Goal: Find specific page/section: Find specific page/section

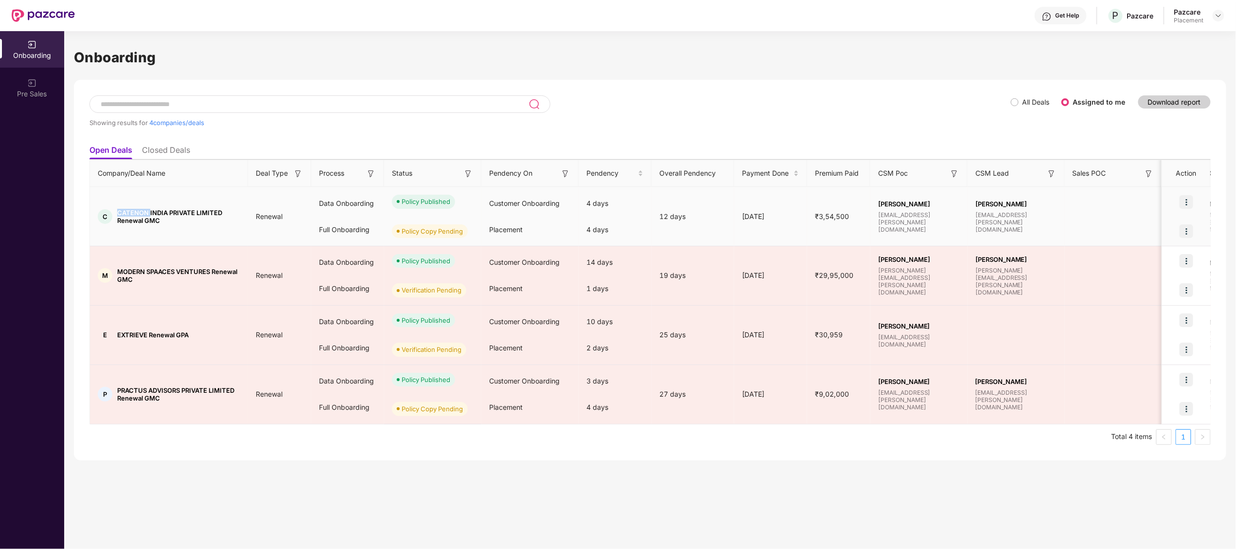
click at [140, 209] on span "CATENON INDIA PRIVATE LIMITED Renewal GMC" at bounding box center [178, 217] width 123 height 16
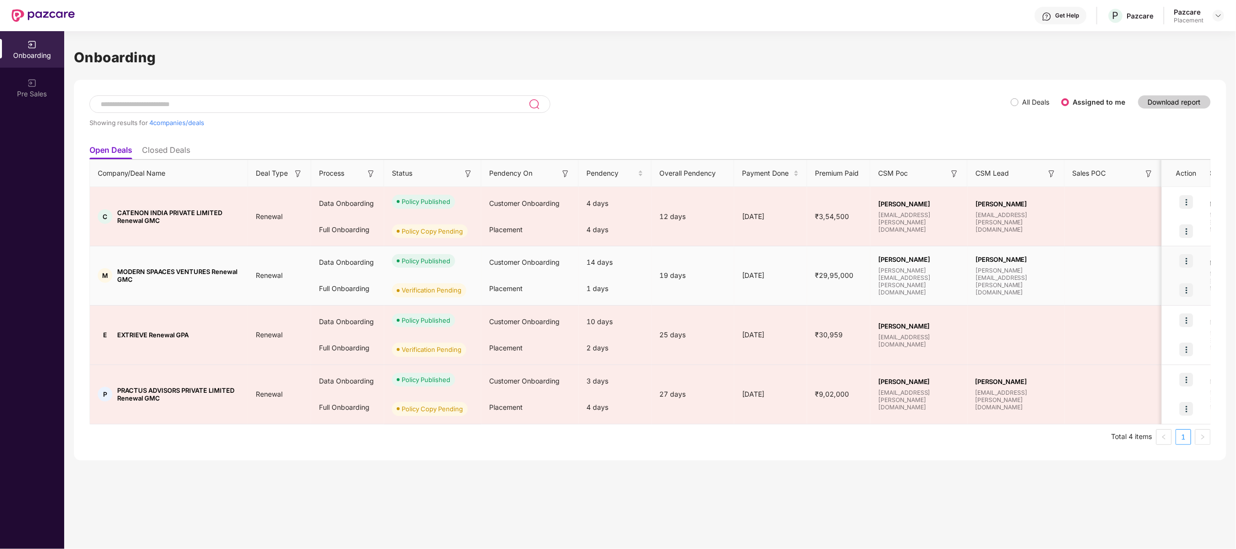
drag, startPoint x: 140, startPoint y: 208, endPoint x: 137, endPoint y: 268, distance: 60.4
click at [137, 268] on span "MODERN SPAACES VENTURES Renewal GMC" at bounding box center [178, 275] width 123 height 16
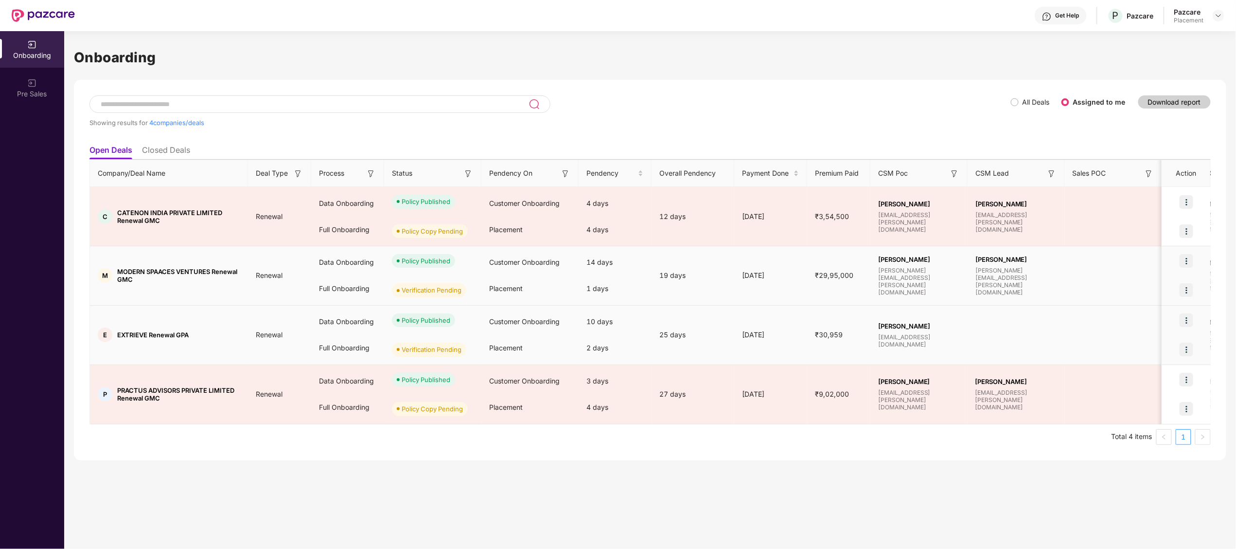
drag, startPoint x: 137, startPoint y: 268, endPoint x: 134, endPoint y: 336, distance: 67.2
click at [134, 336] on span "EXTRIEVE Renewal GPA" at bounding box center [152, 335] width 71 height 8
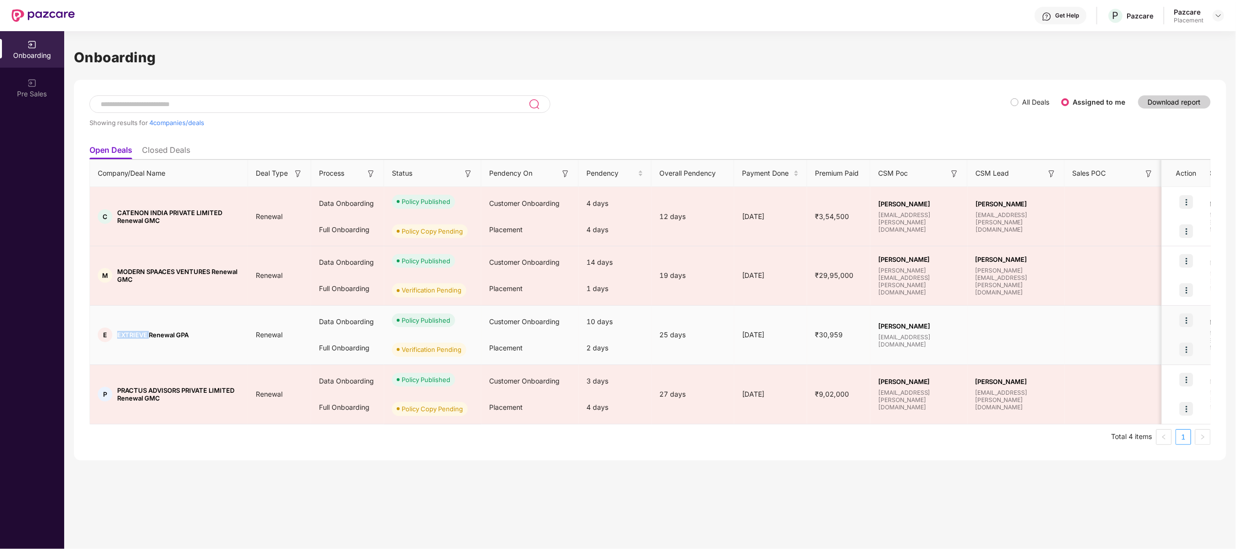
click at [134, 336] on span "EXTRIEVE Renewal GPA" at bounding box center [152, 335] width 71 height 8
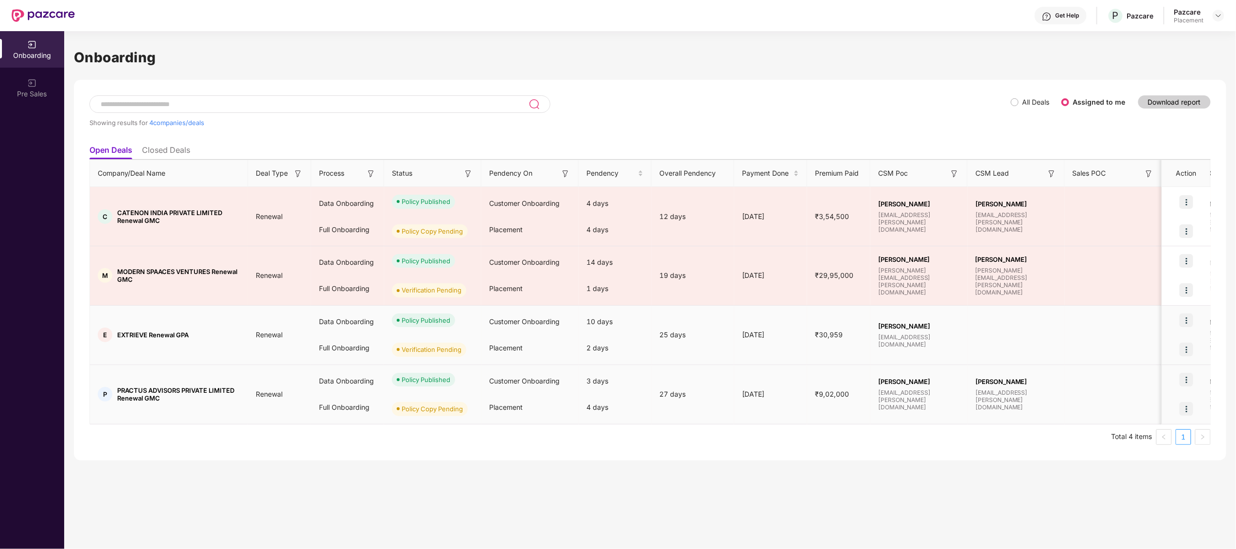
drag, startPoint x: 134, startPoint y: 336, endPoint x: 136, endPoint y: 389, distance: 53.5
click at [136, 389] on span "PRACTUS ADVISORS PRIVATE LIMITED Renewal GMC" at bounding box center [178, 394] width 123 height 16
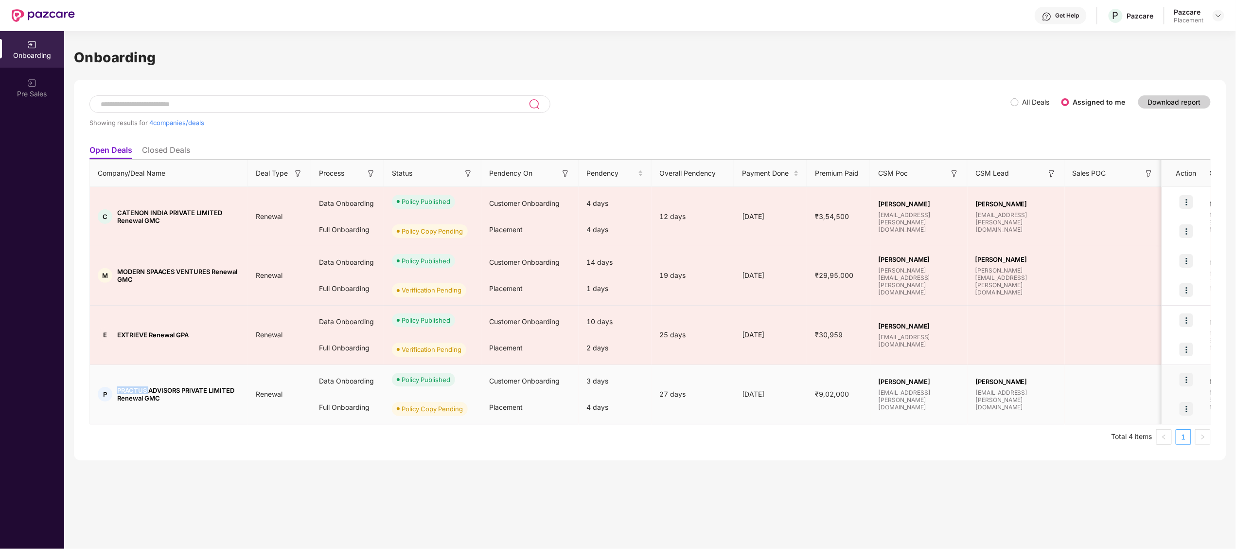
click at [136, 389] on span "PRACTUS ADVISORS PRIVATE LIMITED Renewal GMC" at bounding box center [178, 394] width 123 height 16
drag, startPoint x: 136, startPoint y: 389, endPoint x: 165, endPoint y: 388, distance: 29.2
click at [165, 388] on span "PRACTUS ADVISORS PRIVATE LIMITED Renewal GMC" at bounding box center [178, 394] width 123 height 16
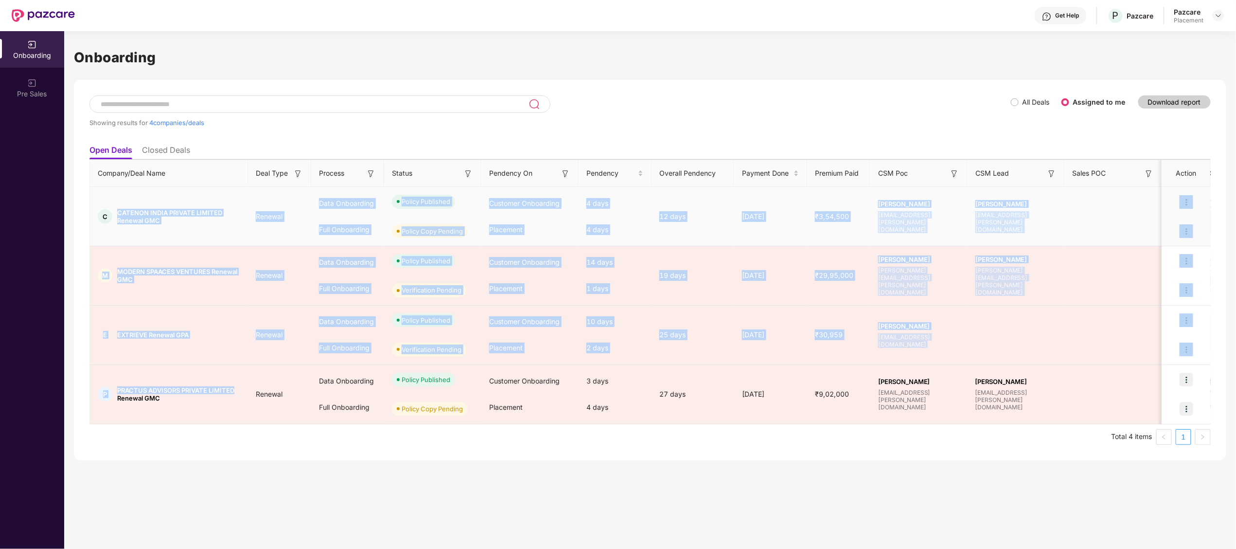
drag, startPoint x: 165, startPoint y: 388, endPoint x: 114, endPoint y: 215, distance: 180.6
click at [114, 215] on tbody "C CATENON INDIA PRIVATE LIMITED Renewal GMC Renewal Data Onboarding Full Onboar…" at bounding box center [801, 305] width 1422 height 237
drag, startPoint x: 185, startPoint y: 410, endPoint x: 113, endPoint y: 222, distance: 202.1
click at [113, 222] on tbody "C CATENON INDIA PRIVATE LIMITED Renewal GMC Renewal Data Onboarding Full Onboar…" at bounding box center [801, 305] width 1422 height 237
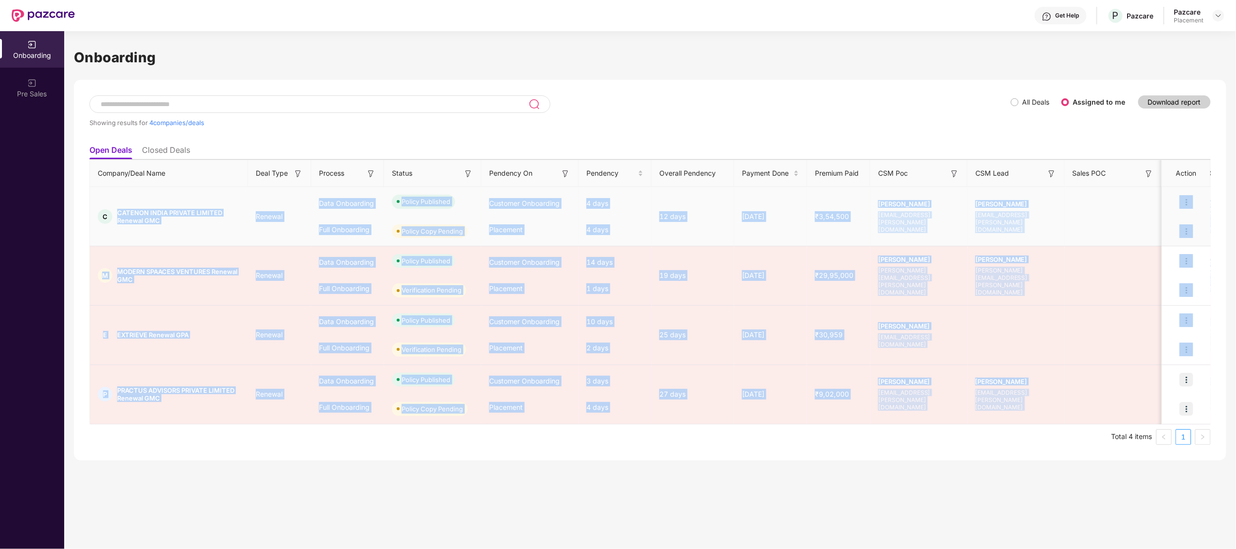
drag, startPoint x: 1148, startPoint y: 391, endPoint x: 109, endPoint y: 213, distance: 1053.9
click at [109, 213] on tbody "C CATENON INDIA PRIVATE LIMITED Renewal GMC Renewal Data Onboarding Full Onboar…" at bounding box center [801, 305] width 1422 height 237
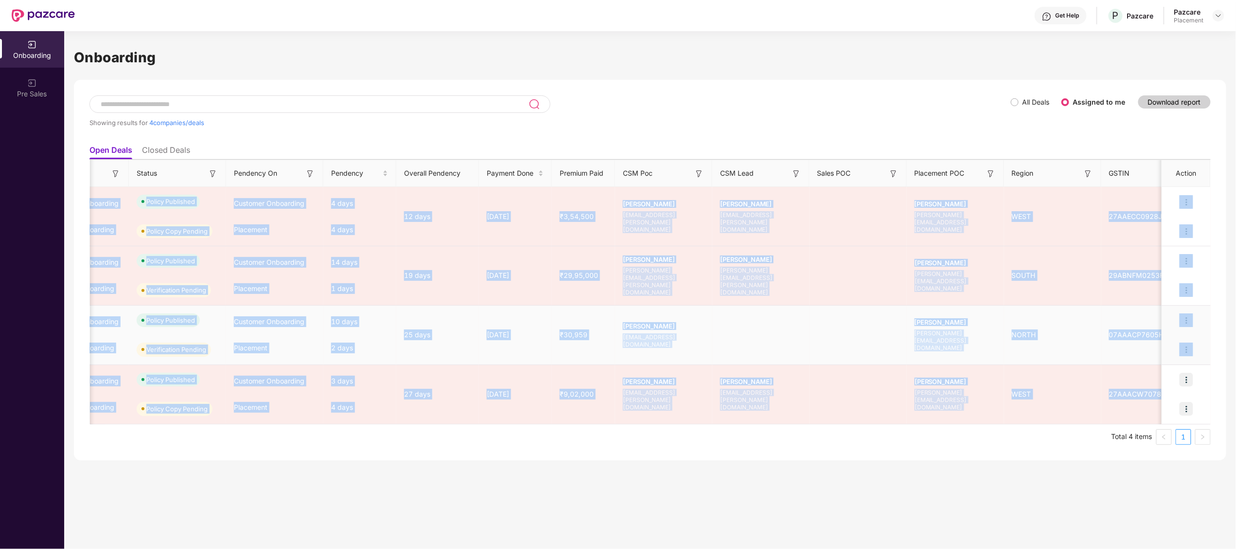
scroll to position [0, 254]
click at [689, 359] on td "Taj Ahmad taj.ahmad@pazcare.com" at bounding box center [665, 334] width 97 height 59
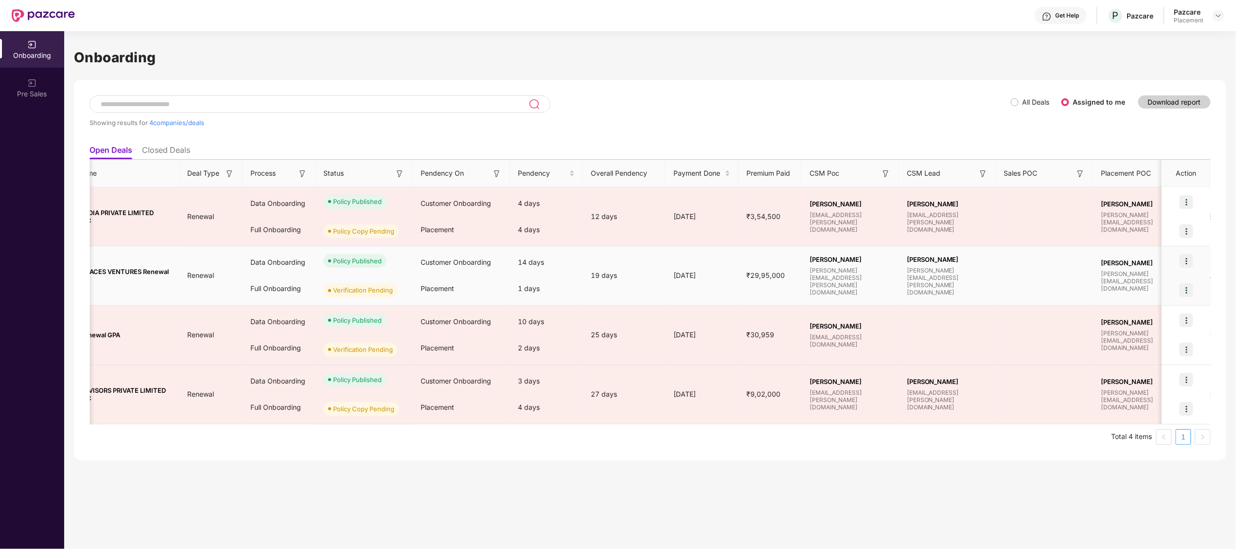
scroll to position [0, 0]
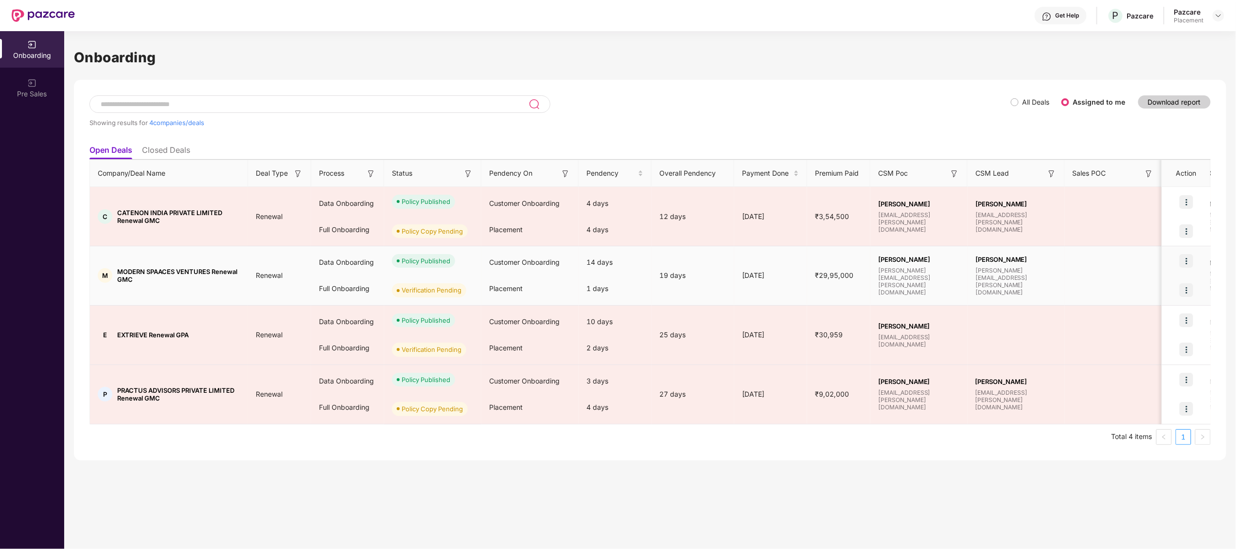
click at [138, 273] on span "MODERN SPAACES VENTURES Renewal GMC" at bounding box center [178, 275] width 123 height 16
copy span "MODERN"
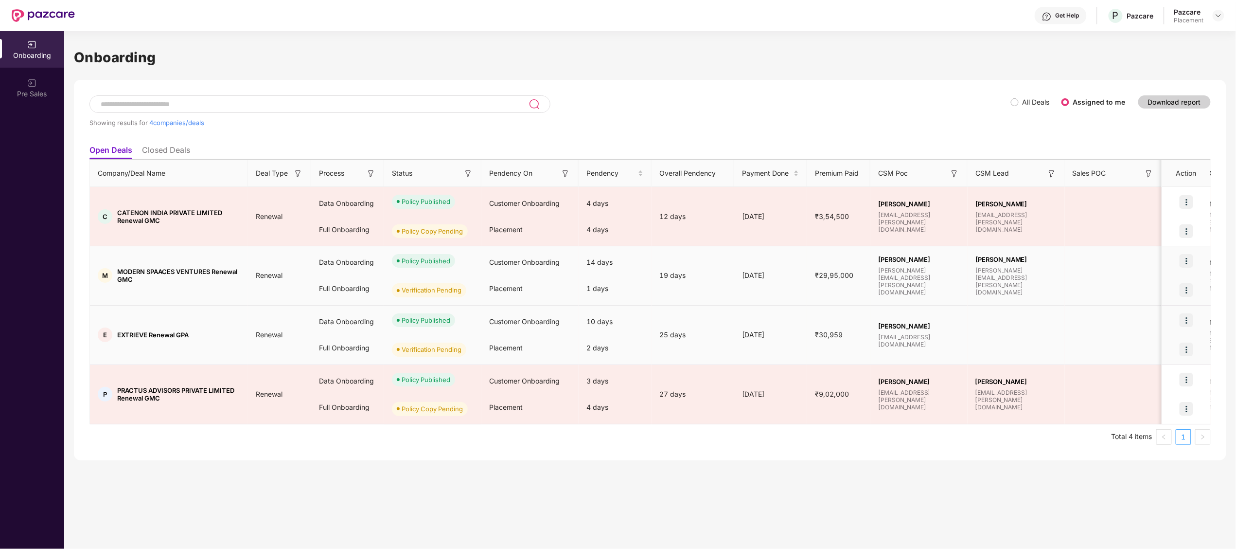
drag, startPoint x: 138, startPoint y: 273, endPoint x: 129, endPoint y: 334, distance: 60.9
click at [129, 334] on span "EXTRIEVE Renewal GPA" at bounding box center [152, 335] width 71 height 8
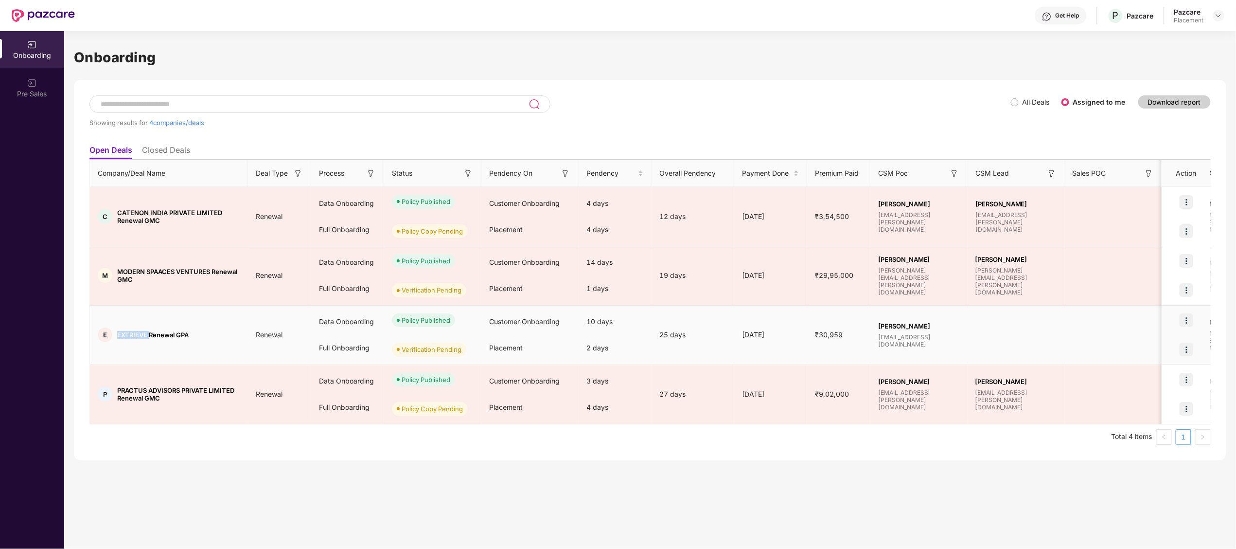
click at [129, 334] on span "EXTRIEVE Renewal GPA" at bounding box center [152, 335] width 71 height 8
copy span "EXTRIEVE"
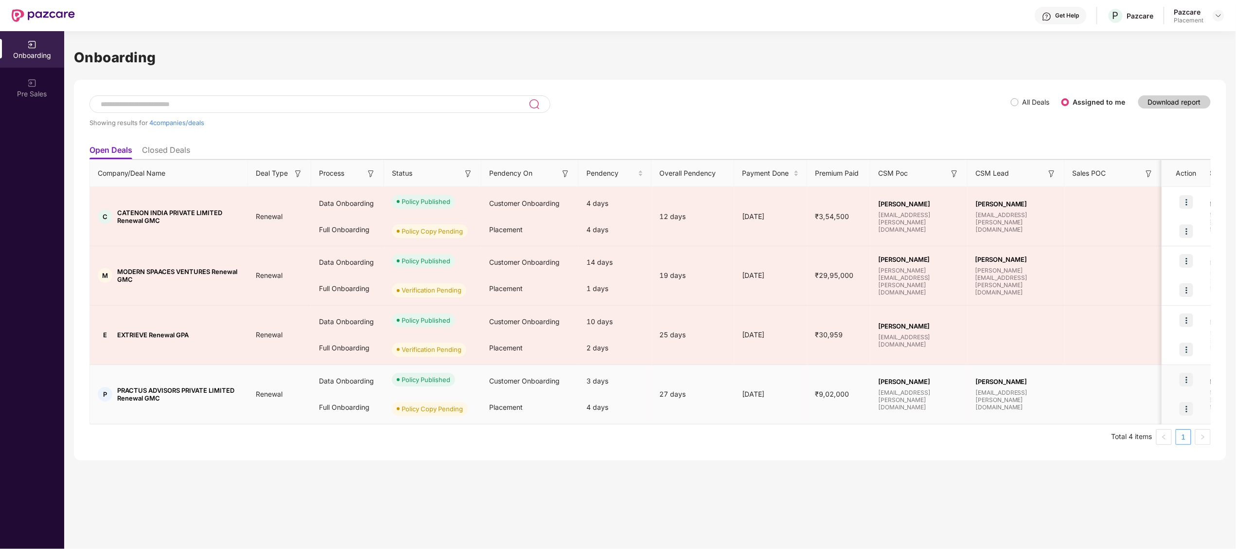
click at [133, 388] on span "PRACTUS ADVISORS PRIVATE LIMITED Renewal GMC" at bounding box center [178, 394] width 123 height 16
copy span "PRACTUS"
